Goal: Check status: Check status

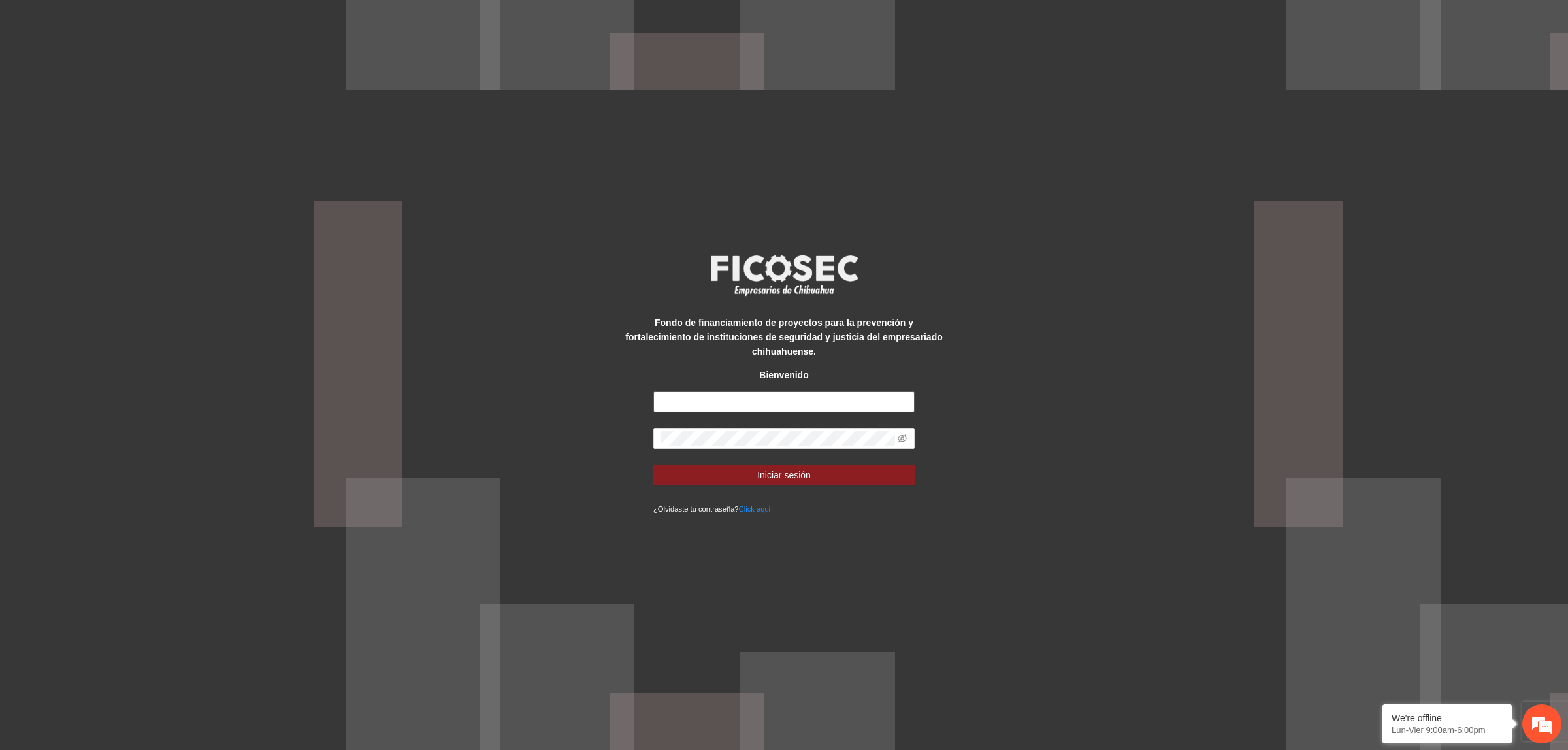
click at [702, 392] on input "text" at bounding box center [784, 402] width 261 height 21
type input "**********"
click at [706, 428] on span at bounding box center [784, 438] width 261 height 21
click at [653, 464] on button "Iniciar sesión" at bounding box center [784, 475] width 261 height 21
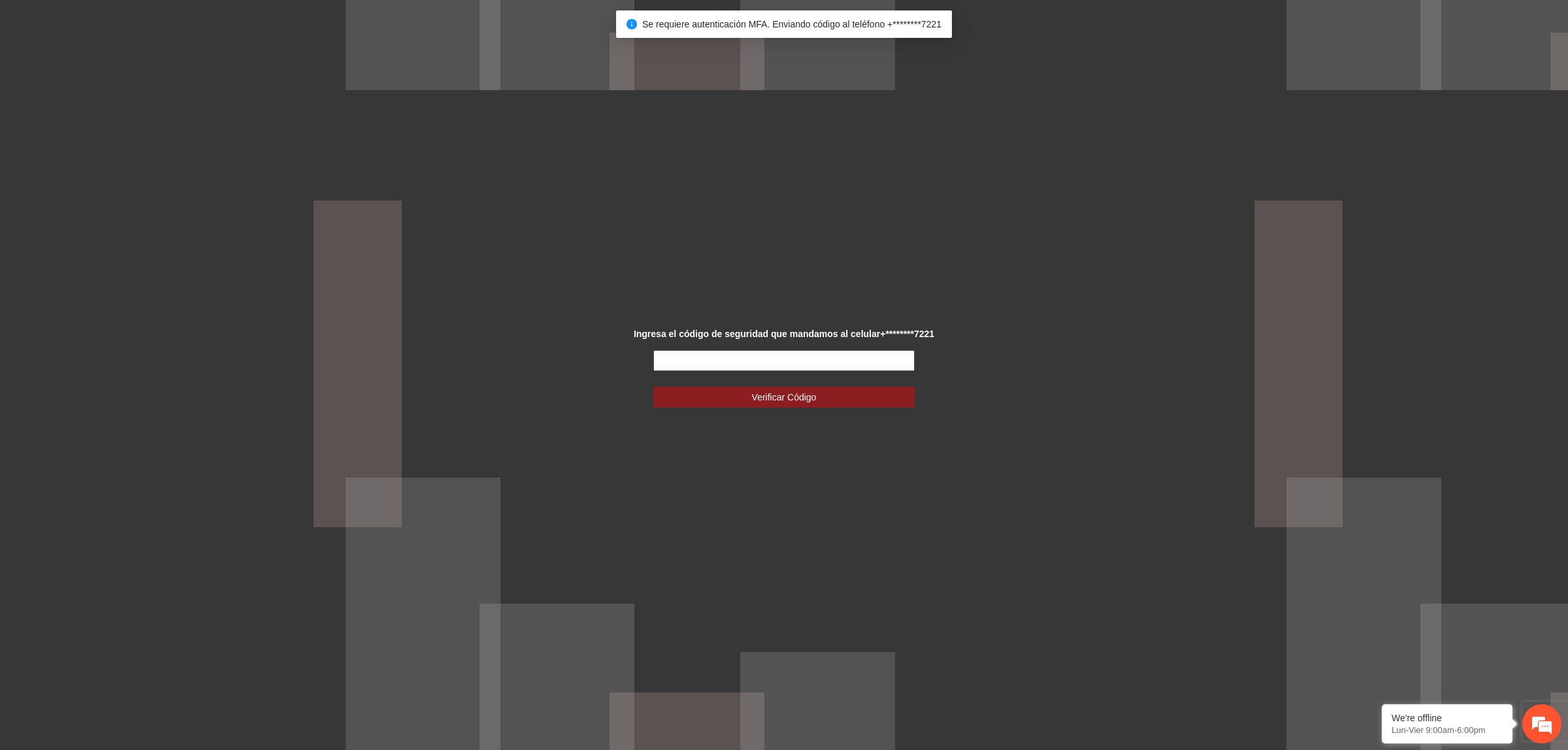
click at [785, 369] on input "text" at bounding box center [784, 360] width 261 height 21
click at [740, 363] on input "text" at bounding box center [784, 360] width 261 height 21
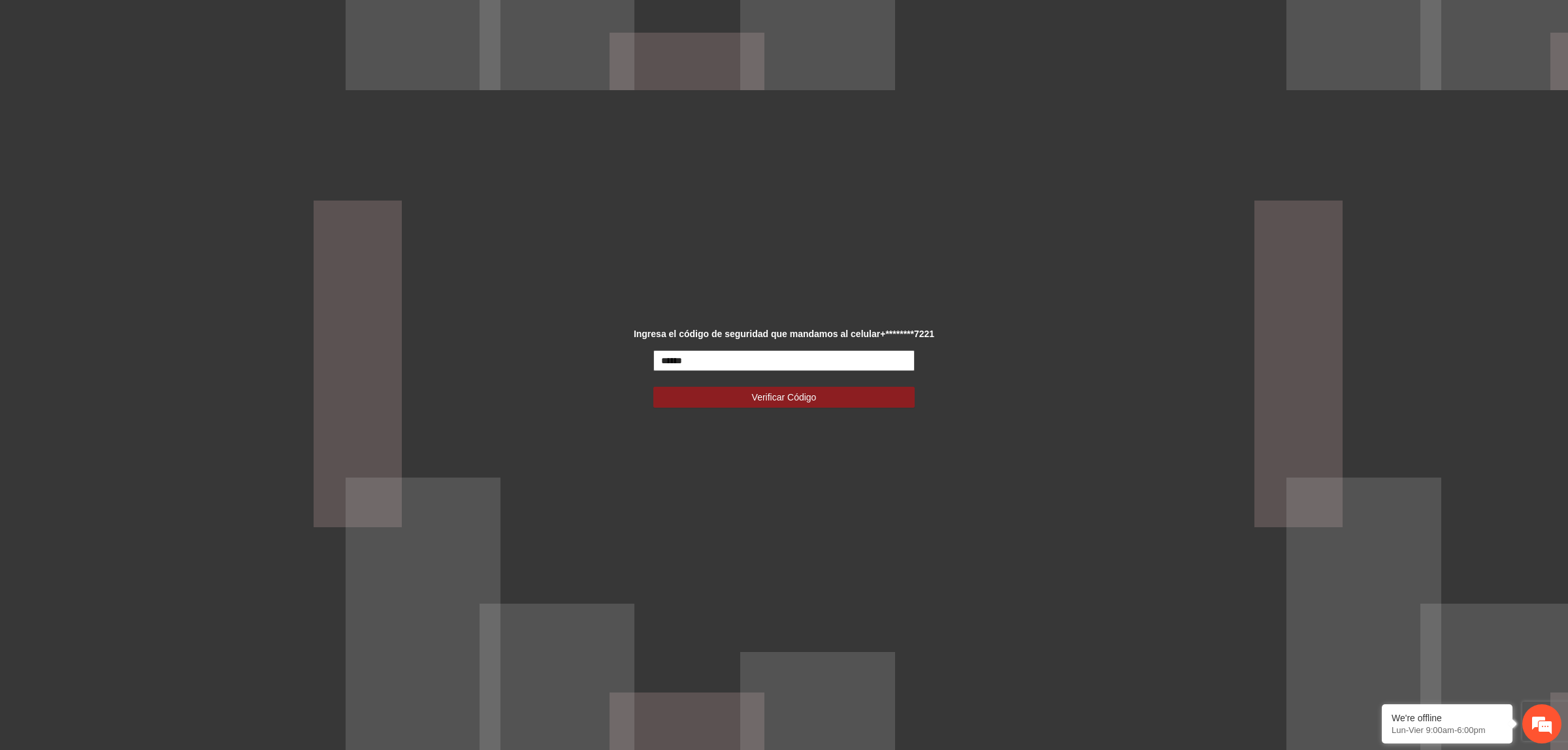
type input "******"
click at [834, 413] on div "Ingresa el código de seguridad que mandamos al celular +********7221 ****** Ver…" at bounding box center [784, 375] width 327 height 97
click at [823, 392] on button "Verificar Código" at bounding box center [784, 397] width 261 height 21
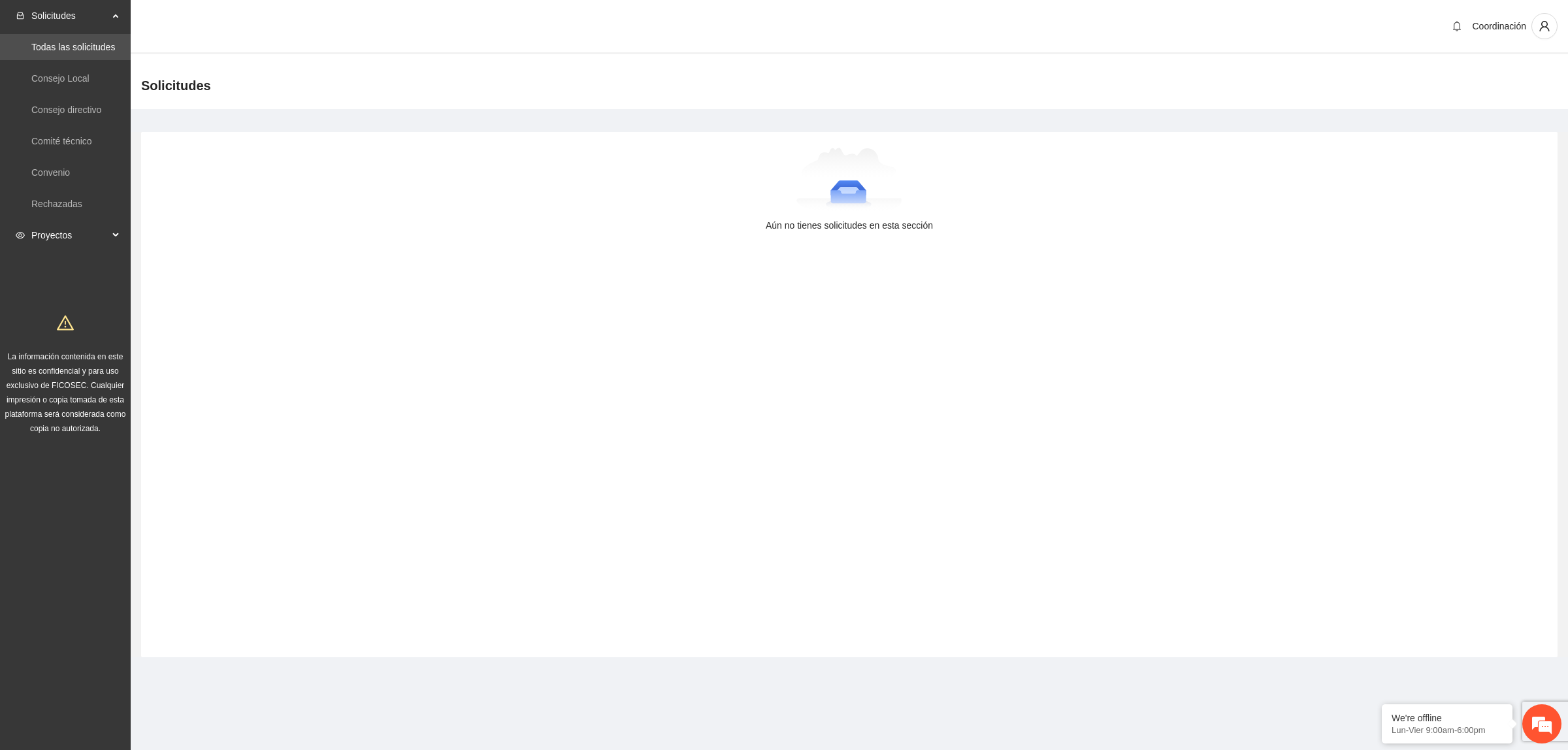
click at [57, 238] on span "Proyectos" at bounding box center [69, 235] width 77 height 26
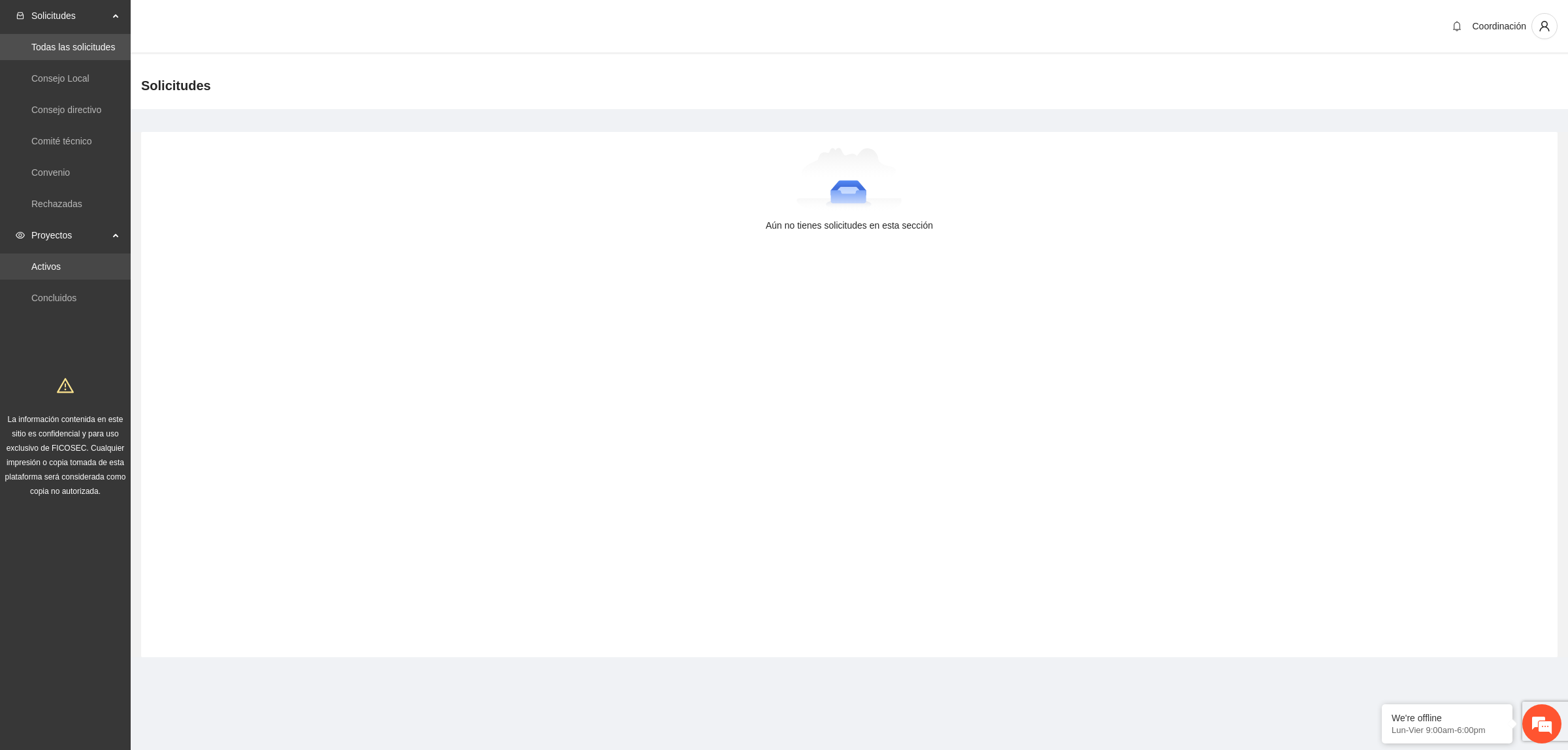
click at [61, 261] on link "Activos" at bounding box center [46, 266] width 30 height 10
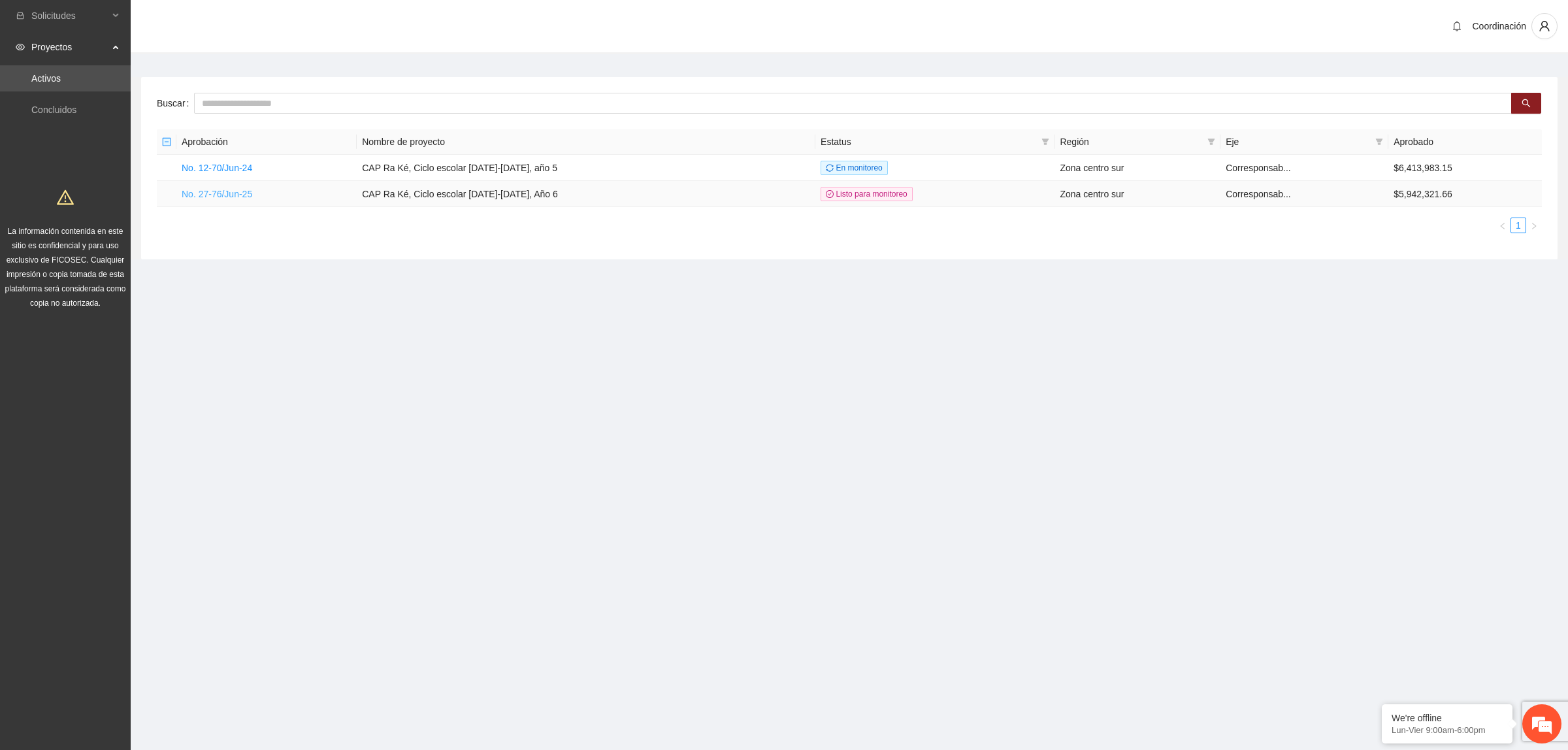
click at [238, 193] on link "No. 27-76/Jun-25" at bounding box center [216, 194] width 70 height 10
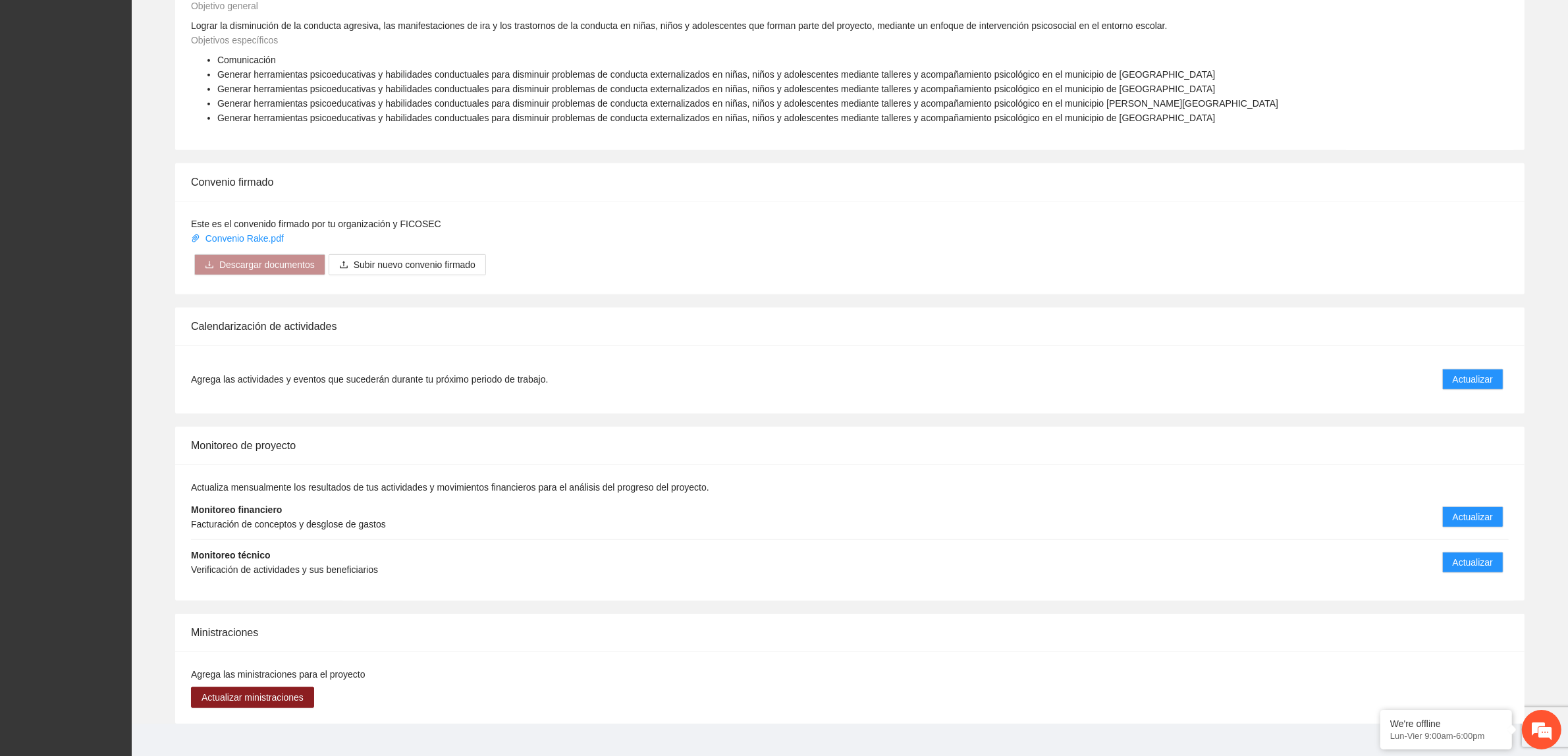
scroll to position [786, 0]
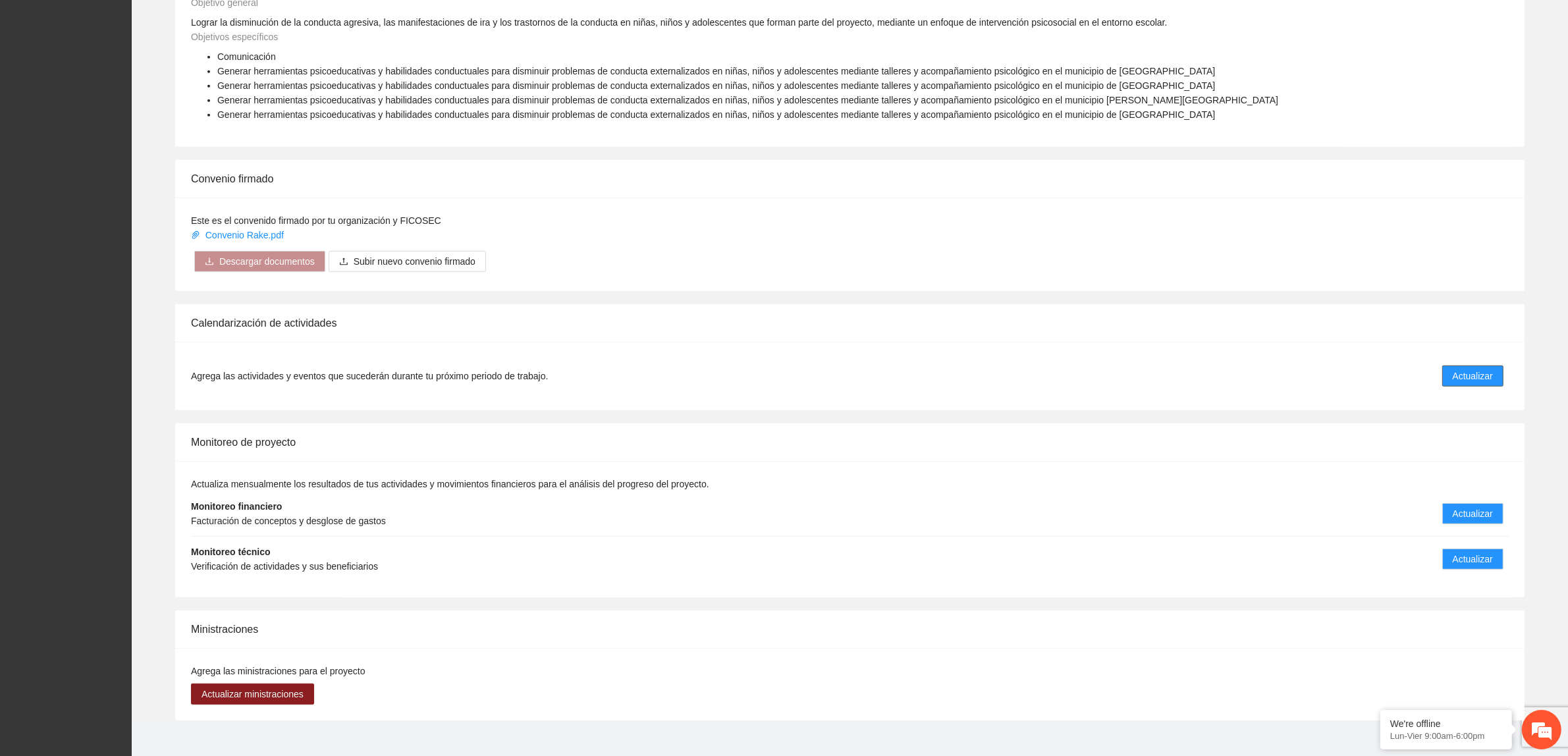
click at [1471, 369] on span "Actualizar" at bounding box center [1472, 376] width 40 height 15
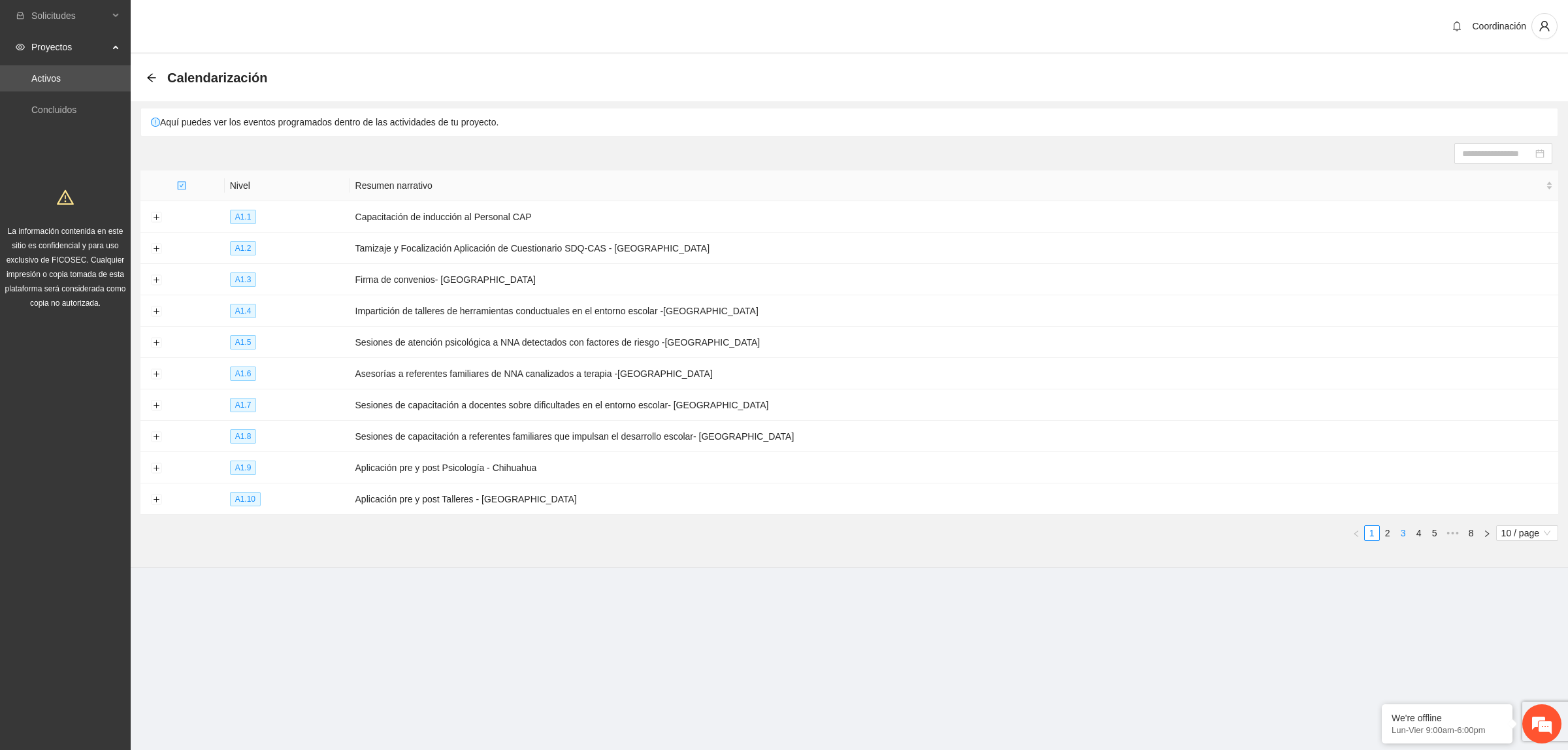
click at [1409, 526] on link "3" at bounding box center [1403, 533] width 14 height 14
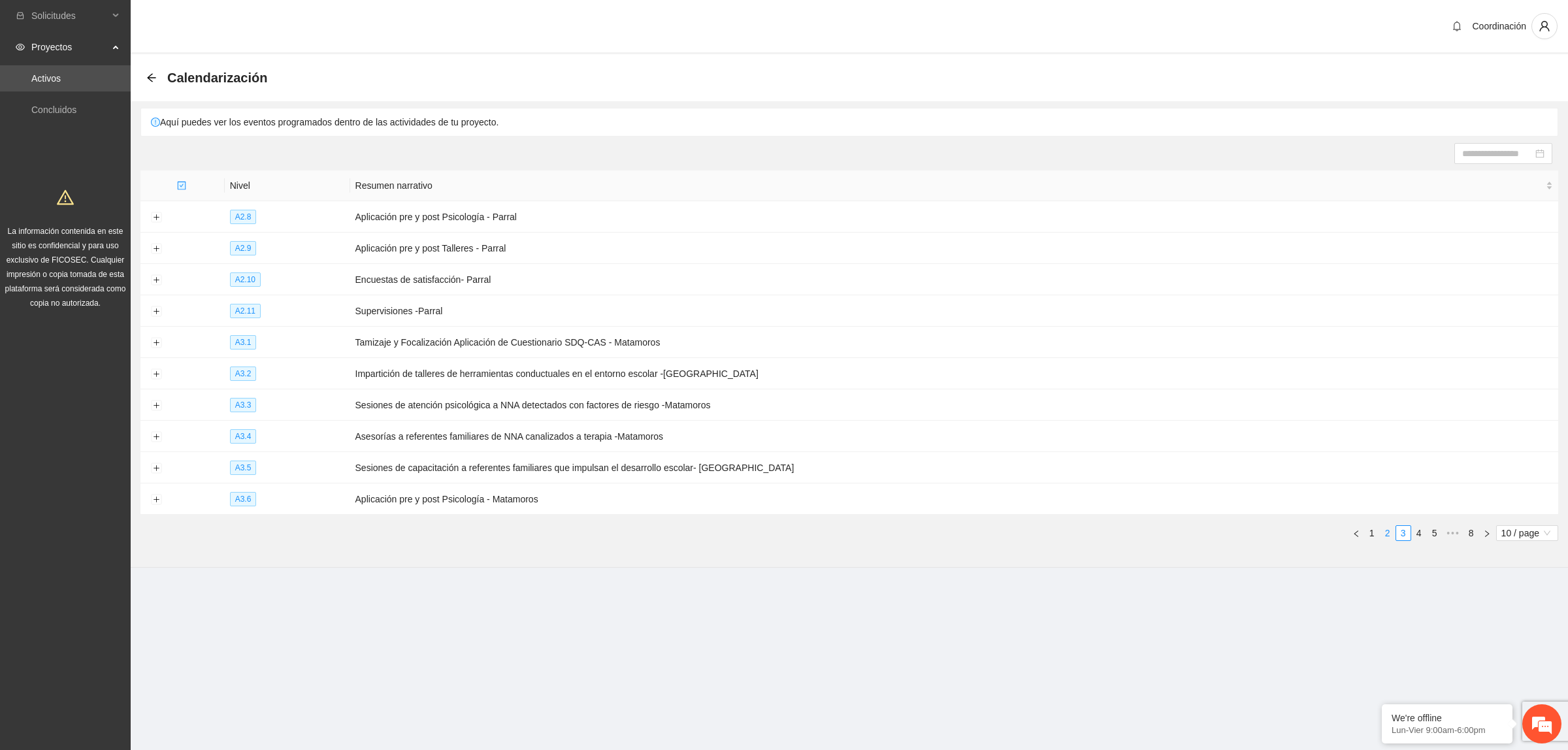
click at [1389, 536] on link "2" at bounding box center [1388, 533] width 14 height 14
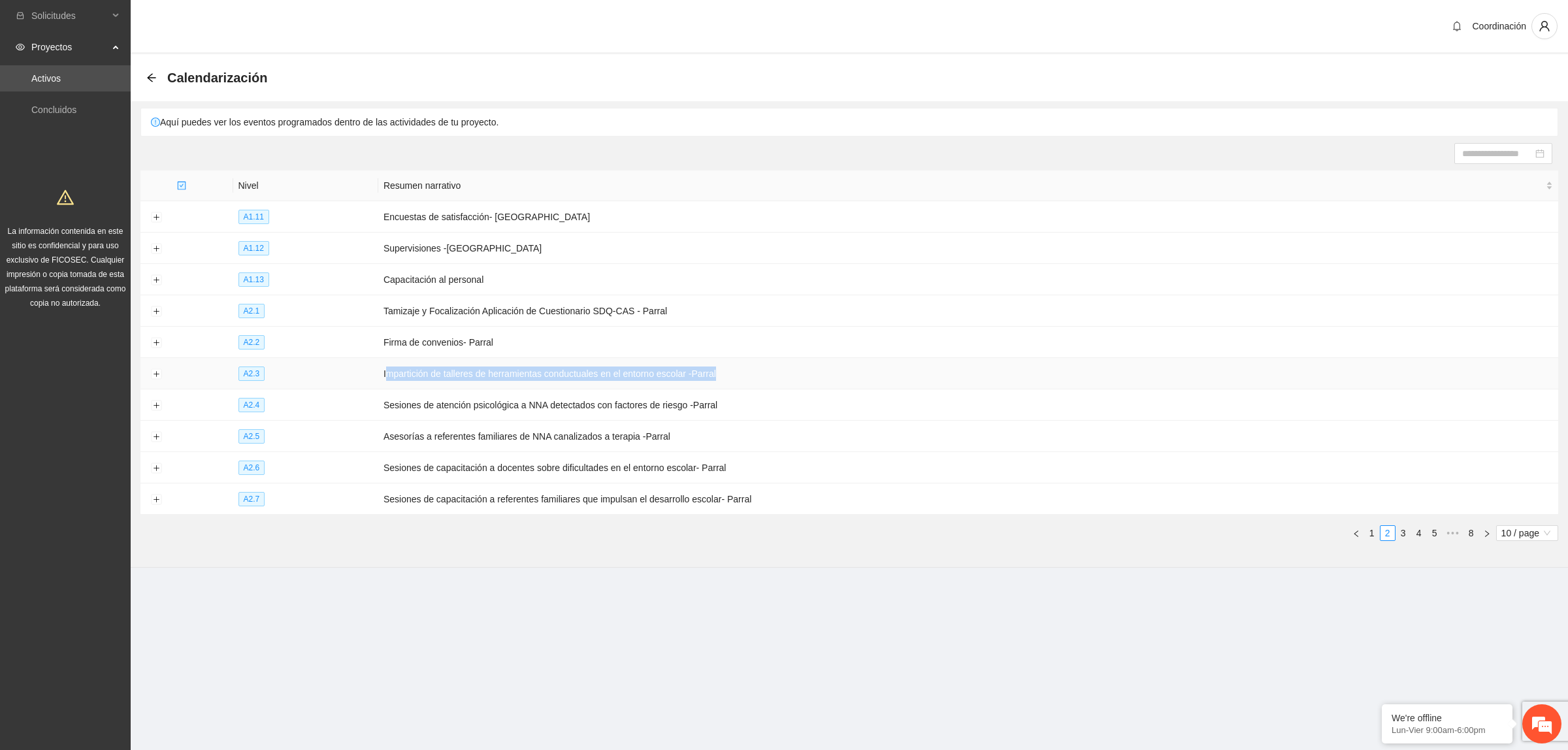
drag, startPoint x: 387, startPoint y: 373, endPoint x: 783, endPoint y: 375, distance: 396.0
click at [783, 375] on td "Impartición de talleres de herramientas conductuales en el entorno escolar -Par…" at bounding box center [968, 374] width 1180 height 31
click at [756, 393] on td "Sesiones de atención psicológica a NNA detectados con factores de riesgo -Parral" at bounding box center [968, 405] width 1180 height 31
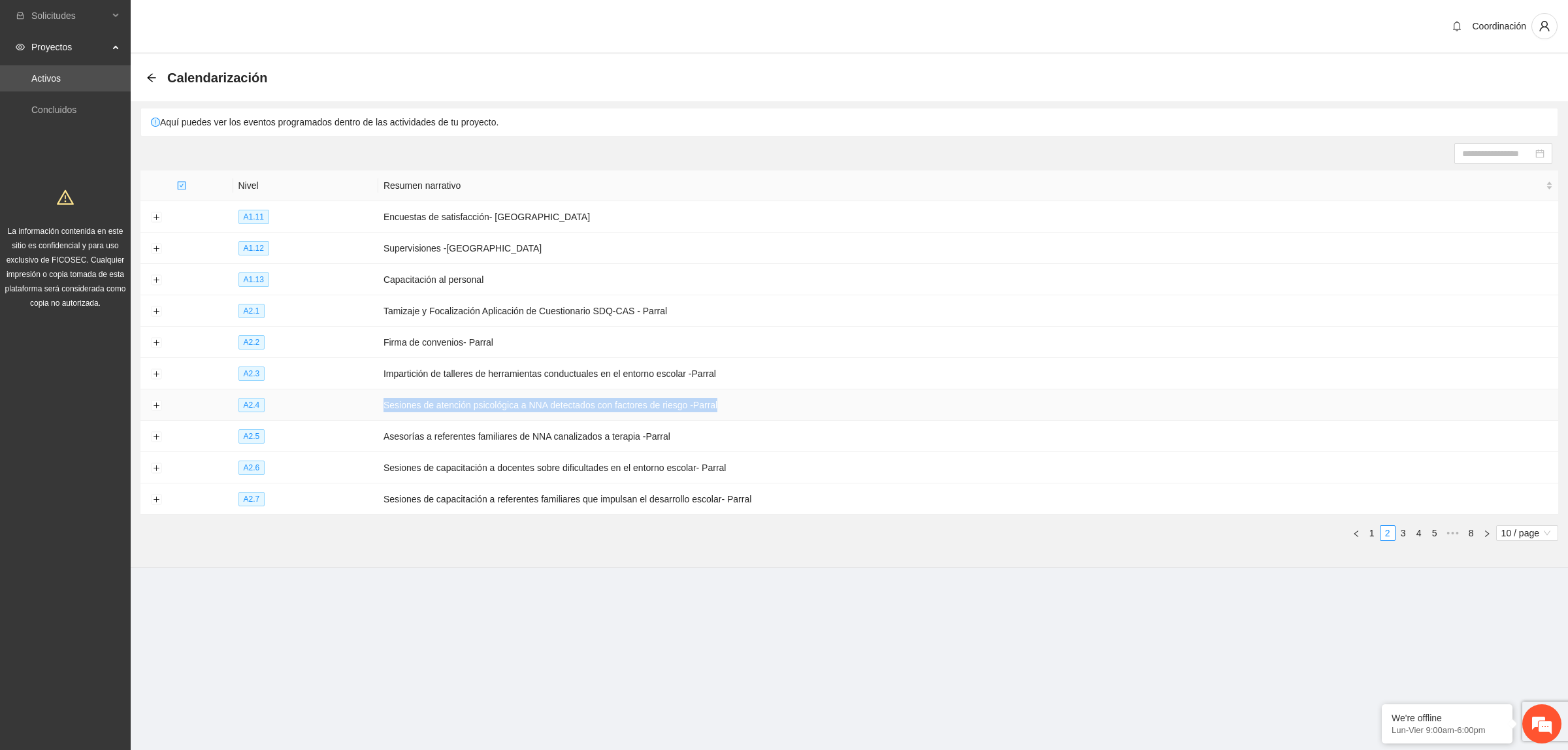
drag, startPoint x: 425, startPoint y: 404, endPoint x: 801, endPoint y: 392, distance: 376.2
click at [801, 392] on td "Sesiones de atención psicológica a NNA detectados con factores de riesgo -Parral" at bounding box center [968, 405] width 1180 height 31
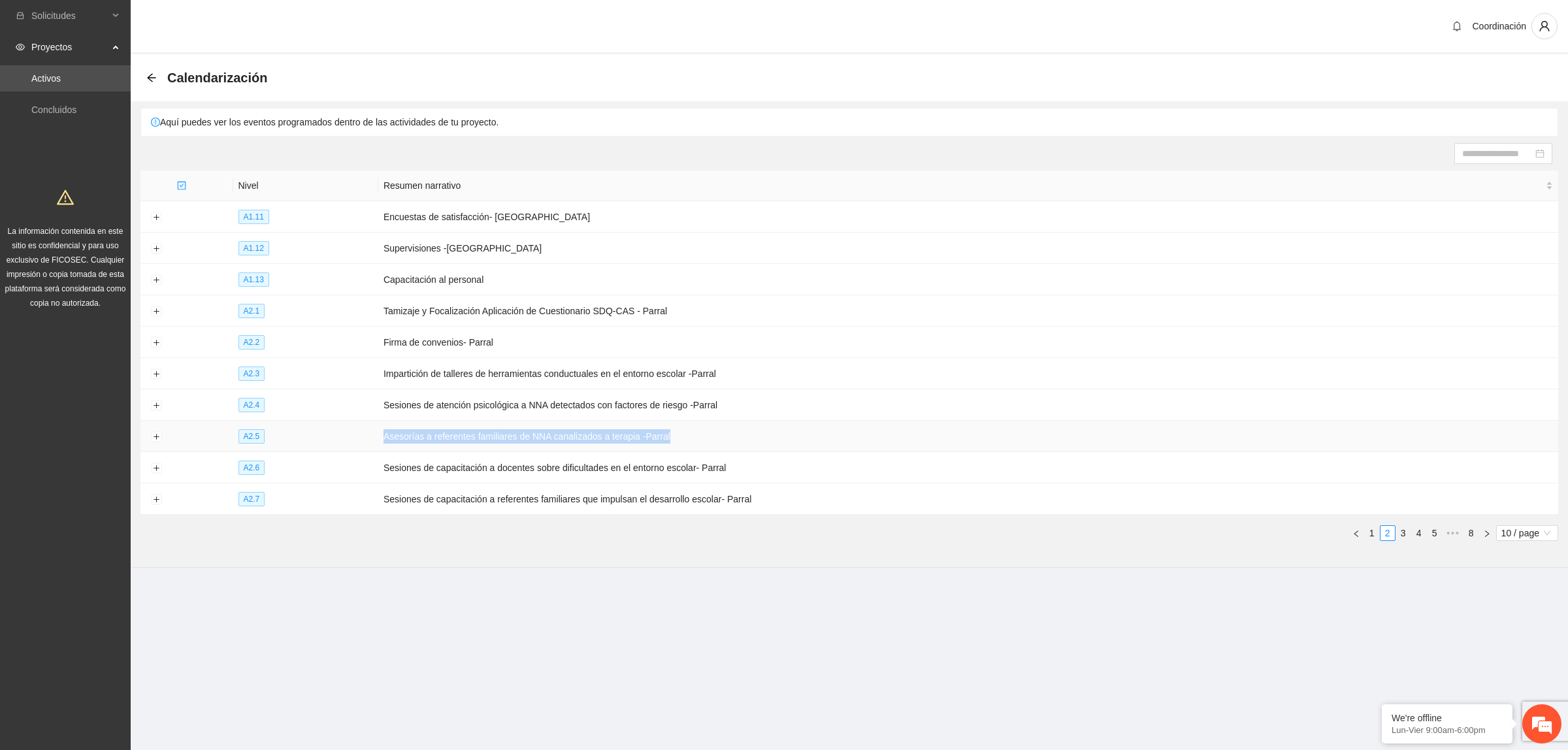
drag, startPoint x: 378, startPoint y: 436, endPoint x: 718, endPoint y: 436, distance: 340.0
click at [718, 436] on tr "A2.5 Asesorías a referentes familiares de NNA canalizados a terapia -Parral" at bounding box center [850, 436] width 1418 height 31
click at [718, 436] on td "Asesorías a referentes familiares de NNA canalizados a terapia -Parral" at bounding box center [968, 436] width 1180 height 31
click at [160, 407] on button "Expand row" at bounding box center [156, 406] width 10 height 10
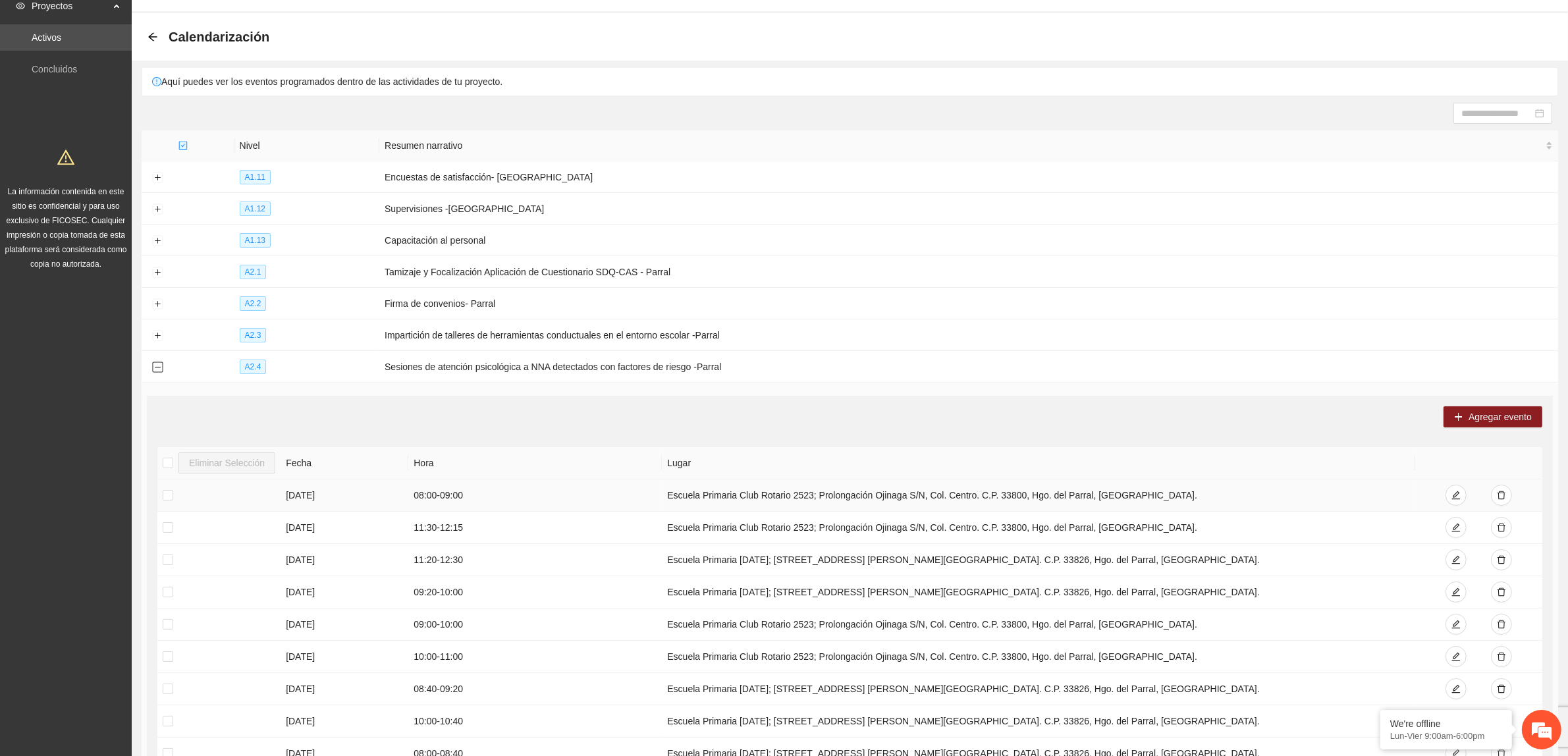
scroll to position [82, 0]
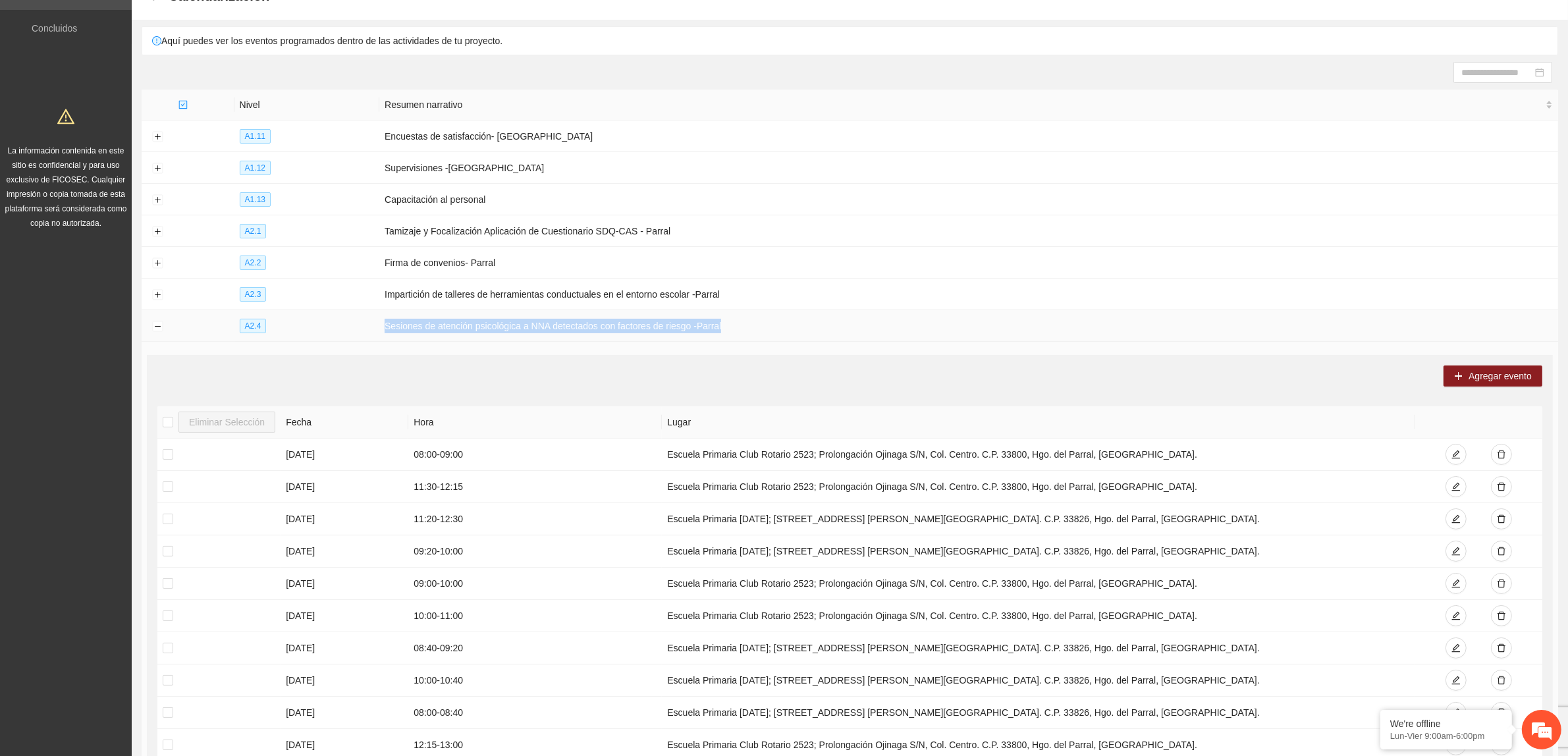
drag, startPoint x: 383, startPoint y: 330, endPoint x: 770, endPoint y: 310, distance: 387.5
click at [770, 310] on td "Sesiones de atención psicológica a NNA detectados con factores de riesgo -Parral" at bounding box center [968, 325] width 1179 height 32
copy td "Sesiones de atención psicológica a NNA detectados con factores de riesgo -Parral"
